Goal: Register for event/course

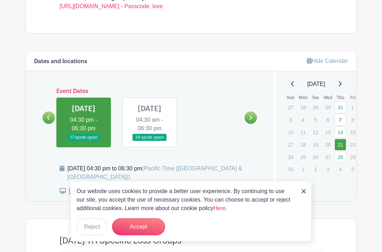
scroll to position [247, 0]
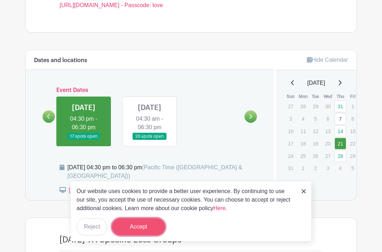
click at [130, 227] on button "Accept" at bounding box center [138, 226] width 53 height 17
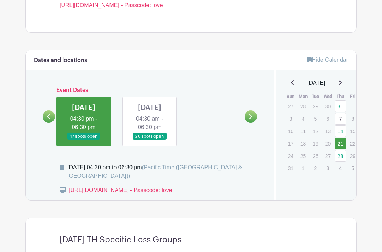
click at [150, 140] on link at bounding box center [150, 140] width 0 height 0
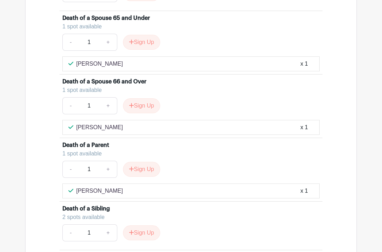
scroll to position [585, 0]
click at [143, 113] on button "Sign Up" at bounding box center [141, 105] width 37 height 15
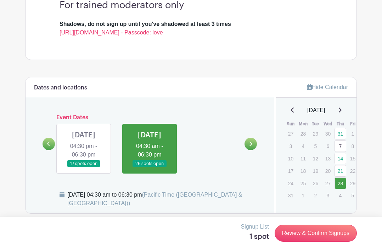
scroll to position [221, 0]
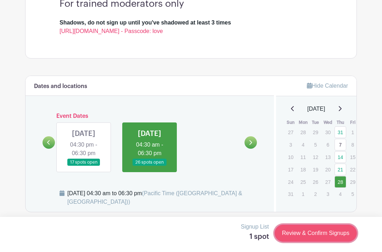
click at [339, 233] on link "Review & Confirm Signups" at bounding box center [316, 232] width 82 height 17
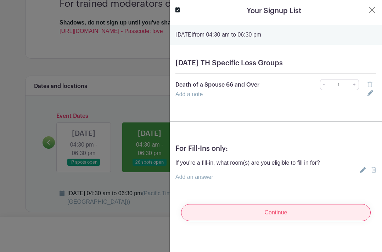
click at [296, 214] on input "Continue" at bounding box center [276, 212] width 190 height 17
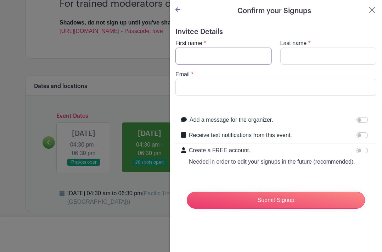
click at [229, 58] on input "First name" at bounding box center [223, 55] width 96 height 17
type input "[PERSON_NAME]"
type input "[EMAIL_ADDRESS][DOMAIN_NAME][US_STATE]"
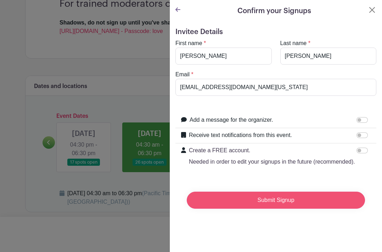
click at [227, 199] on input "Submit Signup" at bounding box center [276, 199] width 178 height 17
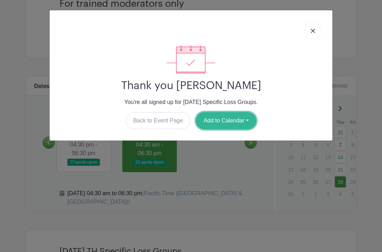
click at [231, 118] on button "Add to Calendar" at bounding box center [226, 120] width 60 height 17
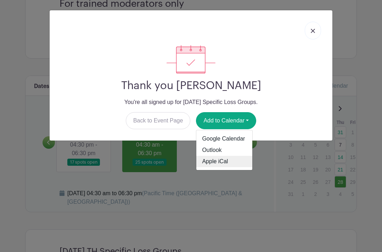
click at [212, 160] on link "Apple iCal" at bounding box center [224, 161] width 56 height 11
